Goal: Task Accomplishment & Management: Use online tool/utility

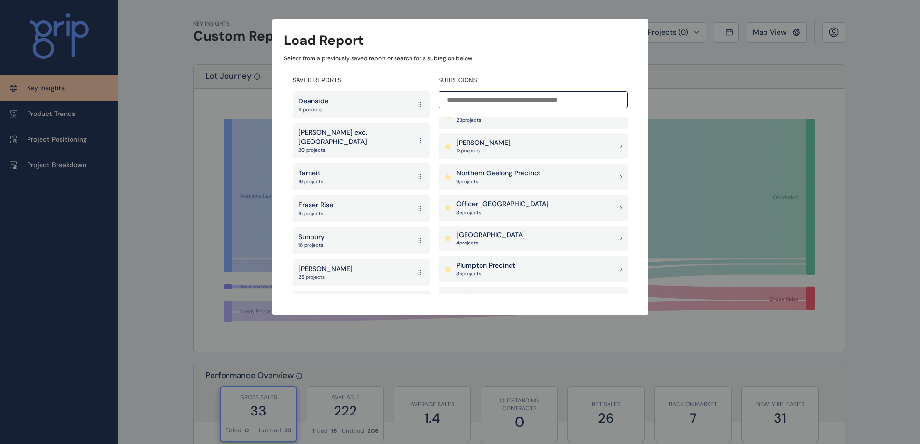
scroll to position [676, 0]
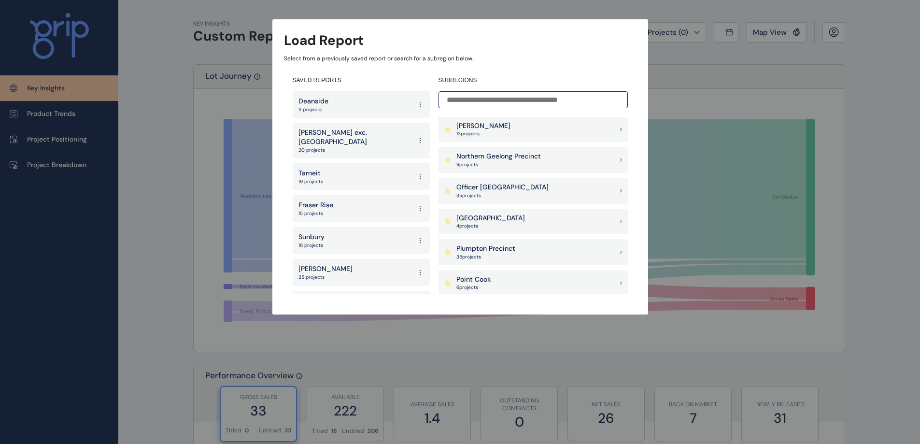
click at [515, 189] on div "Officer [PERSON_NAME] 35 project s" at bounding box center [533, 191] width 189 height 26
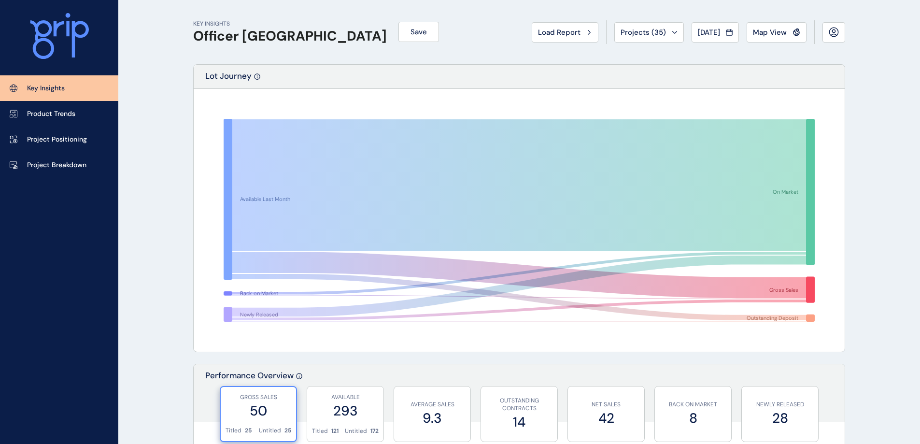
click at [637, 29] on span "Projects ( 35 )" at bounding box center [643, 33] width 45 height 10
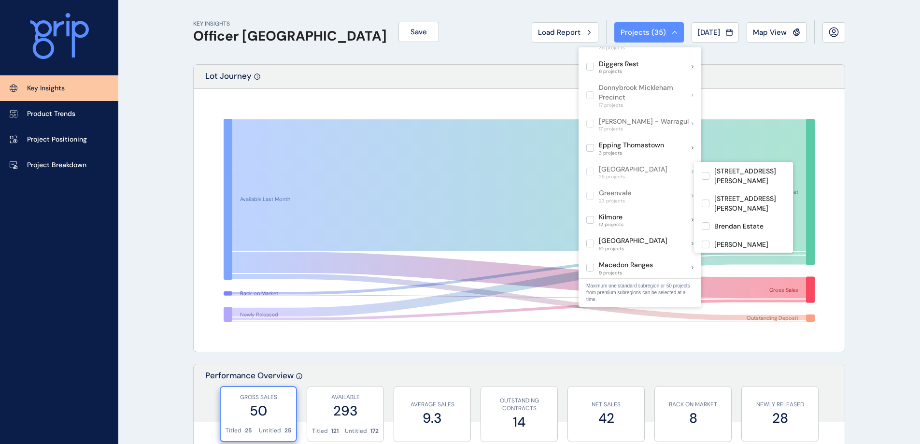
scroll to position [435, 0]
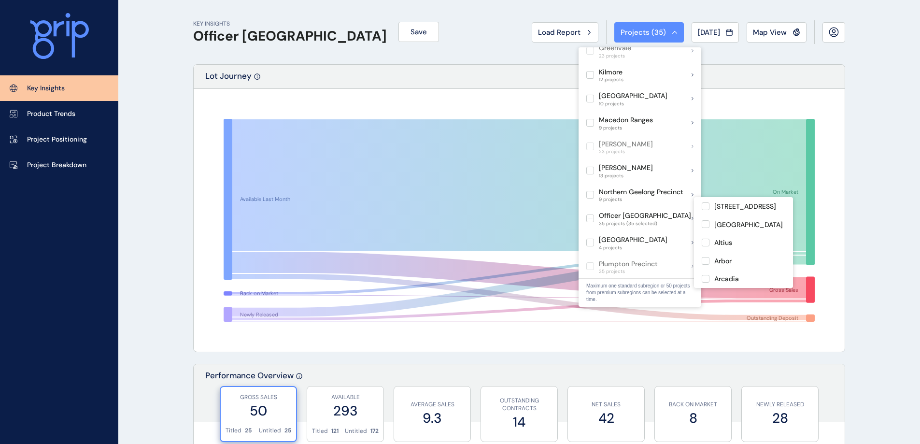
click at [707, 206] on label at bounding box center [706, 206] width 8 height 8
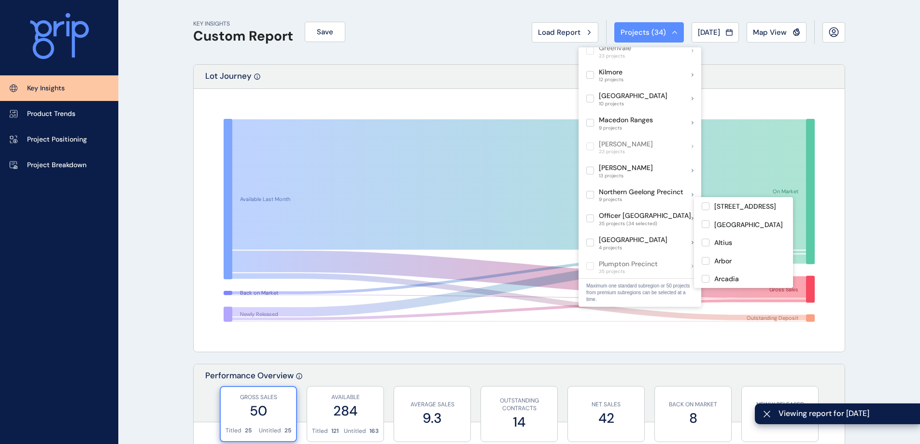
click at [707, 224] on label at bounding box center [706, 224] width 8 height 8
click at [704, 243] on label at bounding box center [706, 243] width 8 height 8
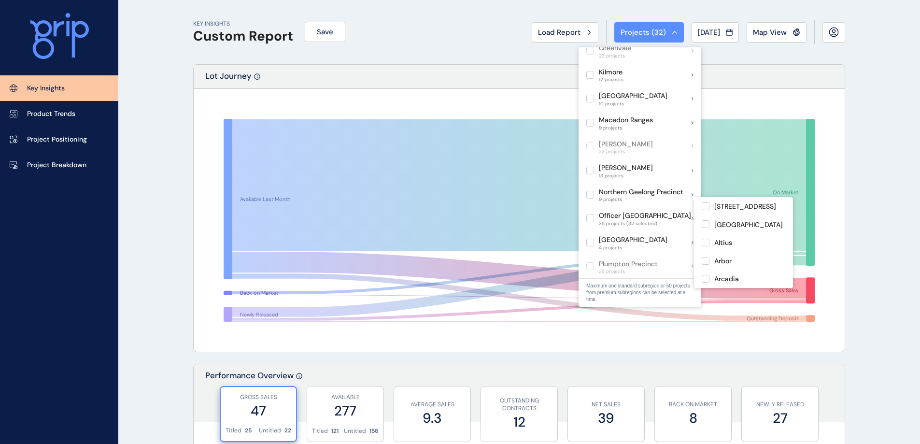
scroll to position [48, 0]
click at [705, 252] on label at bounding box center [706, 249] width 8 height 8
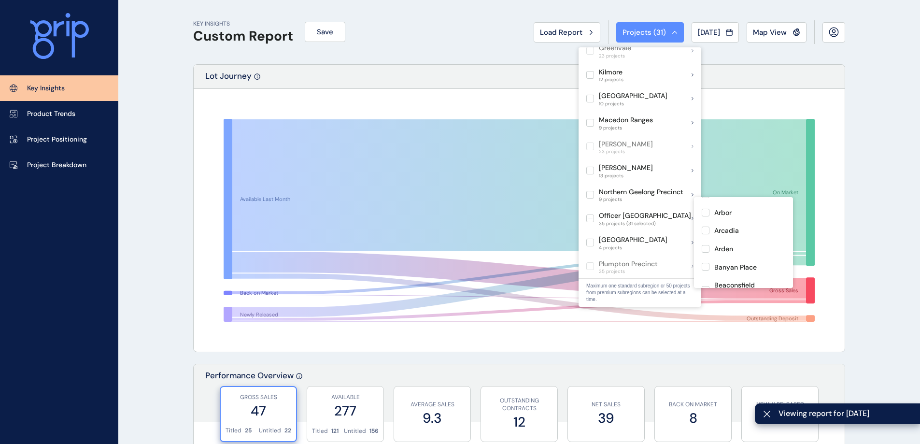
scroll to position [97, 0]
click at [706, 243] on label at bounding box center [706, 242] width 8 height 8
click at [707, 263] on label at bounding box center [706, 264] width 8 height 8
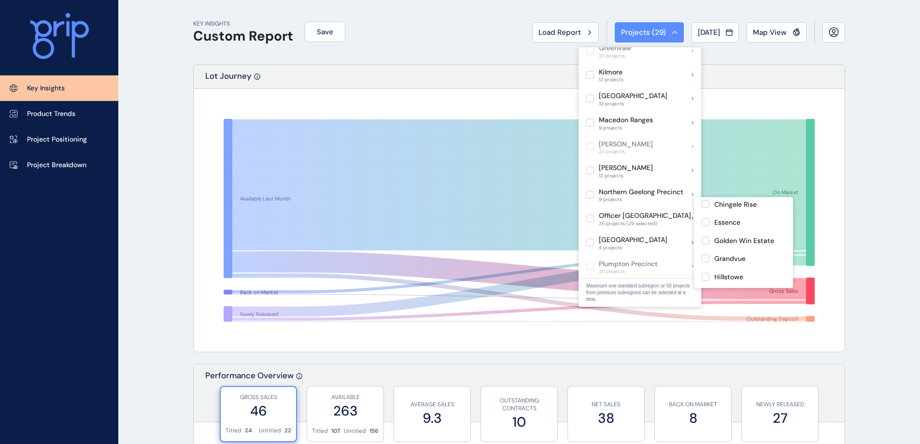
scroll to position [242, 0]
click at [706, 264] on label at bounding box center [706, 265] width 8 height 8
drag, startPoint x: 705, startPoint y: 254, endPoint x: 781, endPoint y: 237, distance: 77.1
click at [705, 254] on label at bounding box center [706, 253] width 8 height 8
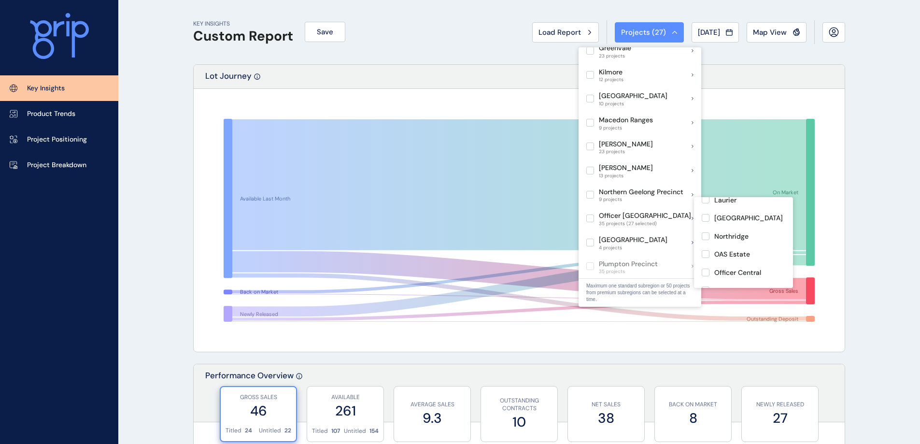
scroll to position [338, 0]
click at [704, 241] on label at bounding box center [706, 241] width 8 height 8
click at [707, 245] on label at bounding box center [706, 247] width 8 height 8
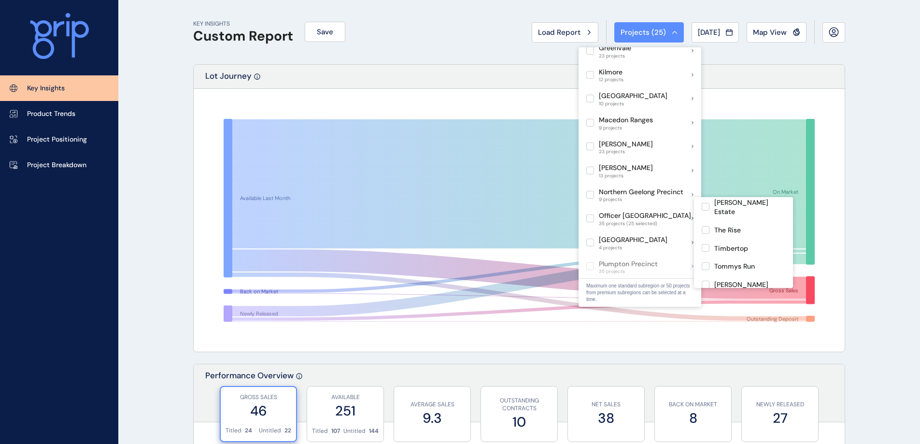
click at [704, 226] on label at bounding box center [706, 230] width 8 height 8
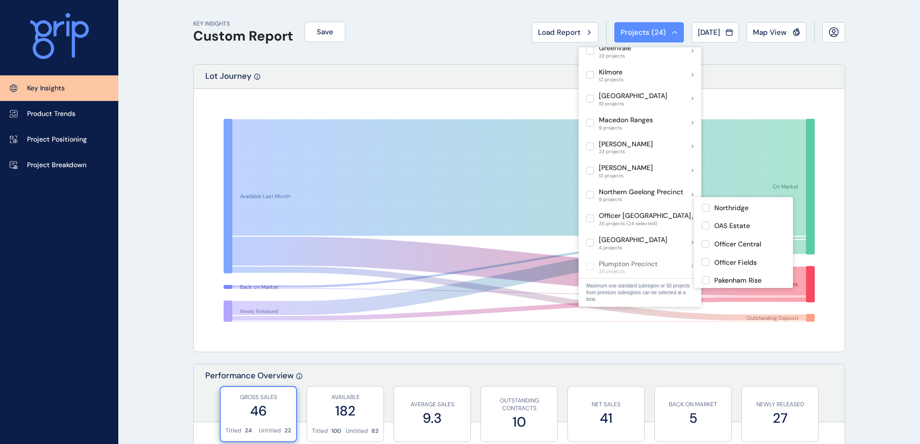
scroll to position [554, 0]
click at [705, 240] on label at bounding box center [706, 244] width 8 height 8
click at [705, 294] on label at bounding box center [706, 298] width 8 height 8
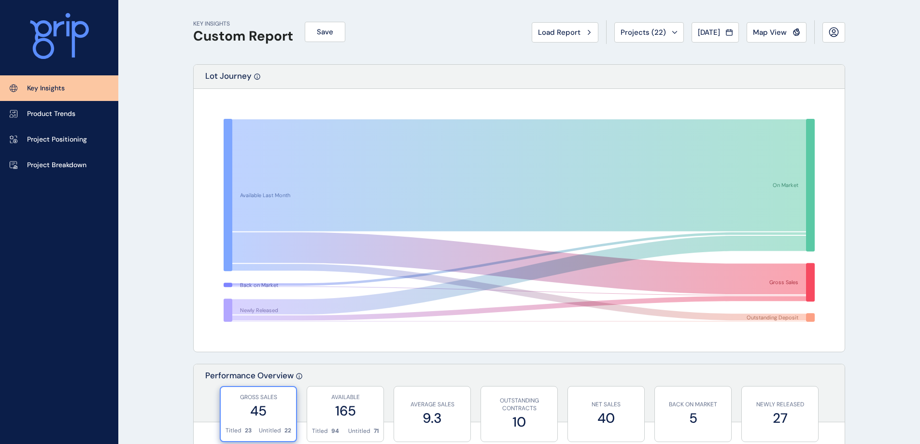
click at [326, 30] on span "Save" at bounding box center [325, 32] width 16 height 10
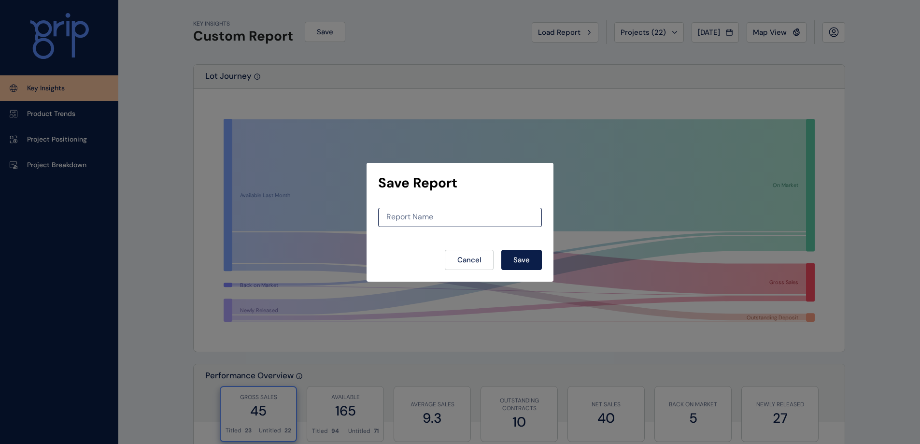
click at [419, 210] on div "Report Name" at bounding box center [460, 217] width 164 height 19
drag, startPoint x: 420, startPoint y: 212, endPoint x: 422, endPoint y: 217, distance: 5.4
click at [420, 213] on input at bounding box center [460, 217] width 163 height 8
type input "*******"
click at [517, 255] on span "Save" at bounding box center [522, 260] width 16 height 10
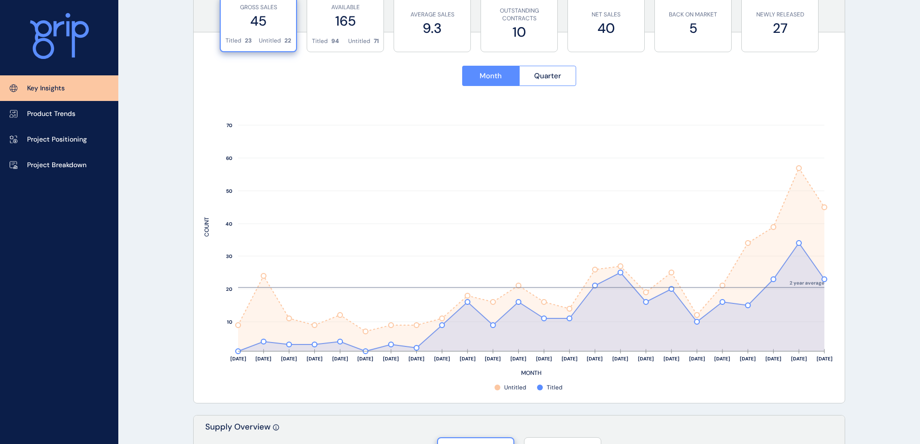
scroll to position [382, 0]
